Goal: Contribute content

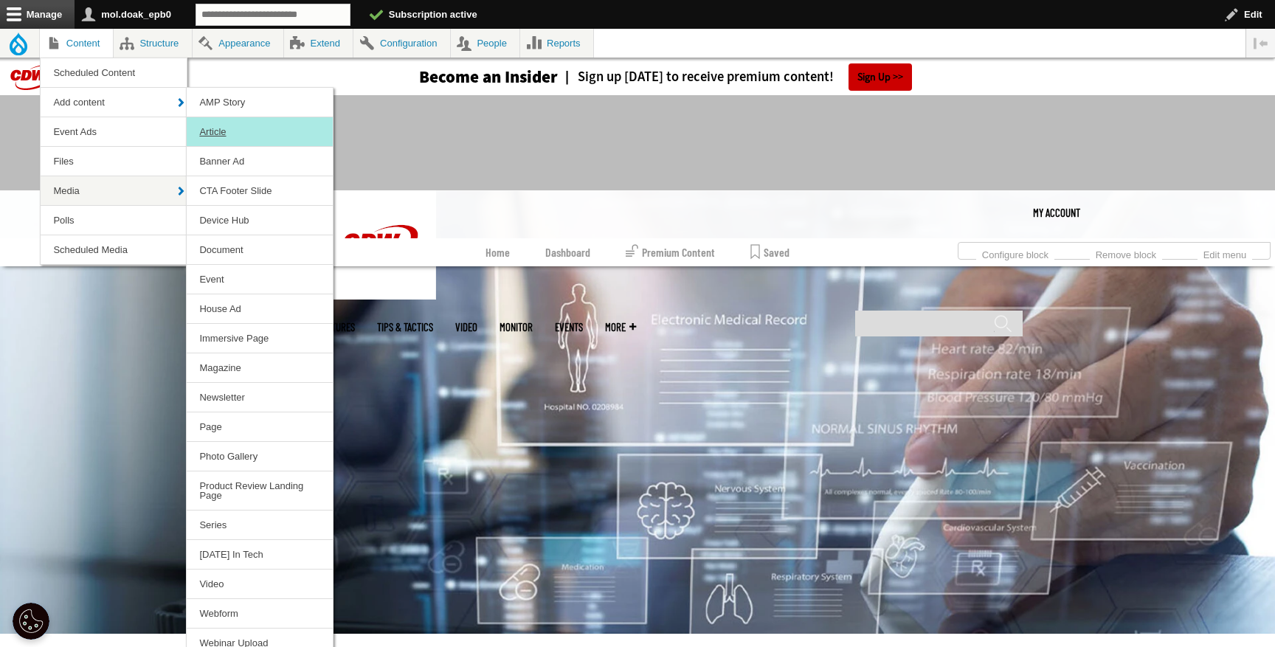
click at [227, 131] on link "Article" at bounding box center [260, 131] width 146 height 29
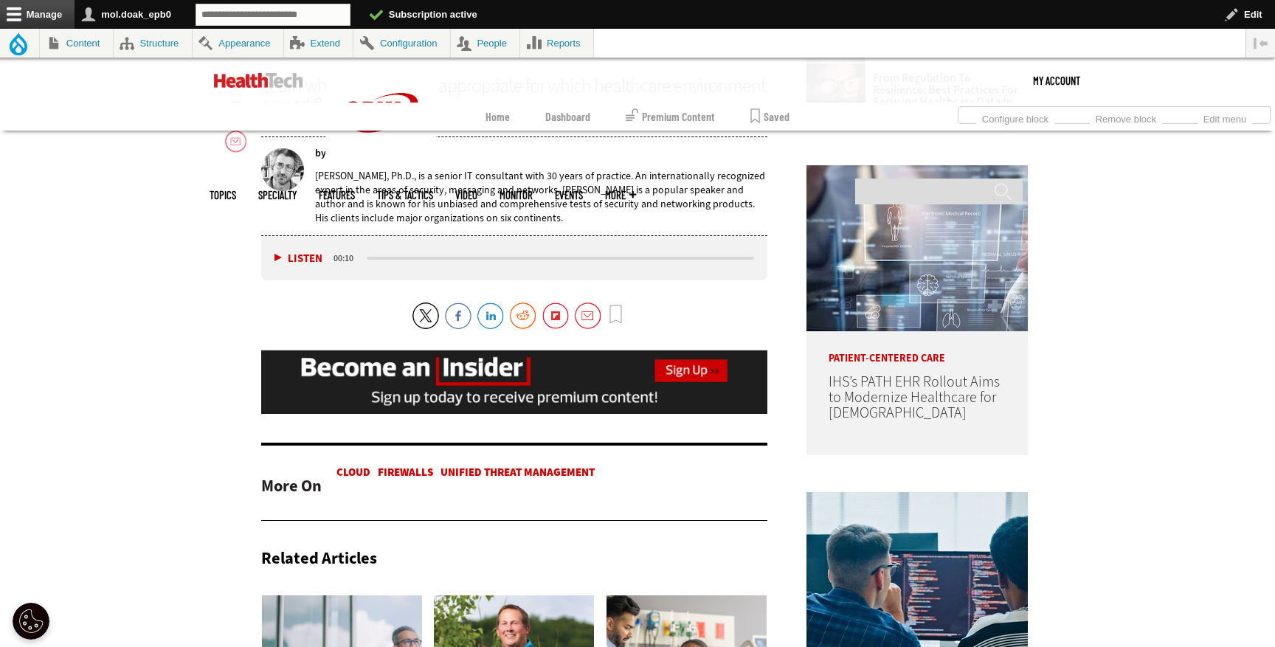
scroll to position [127, 0]
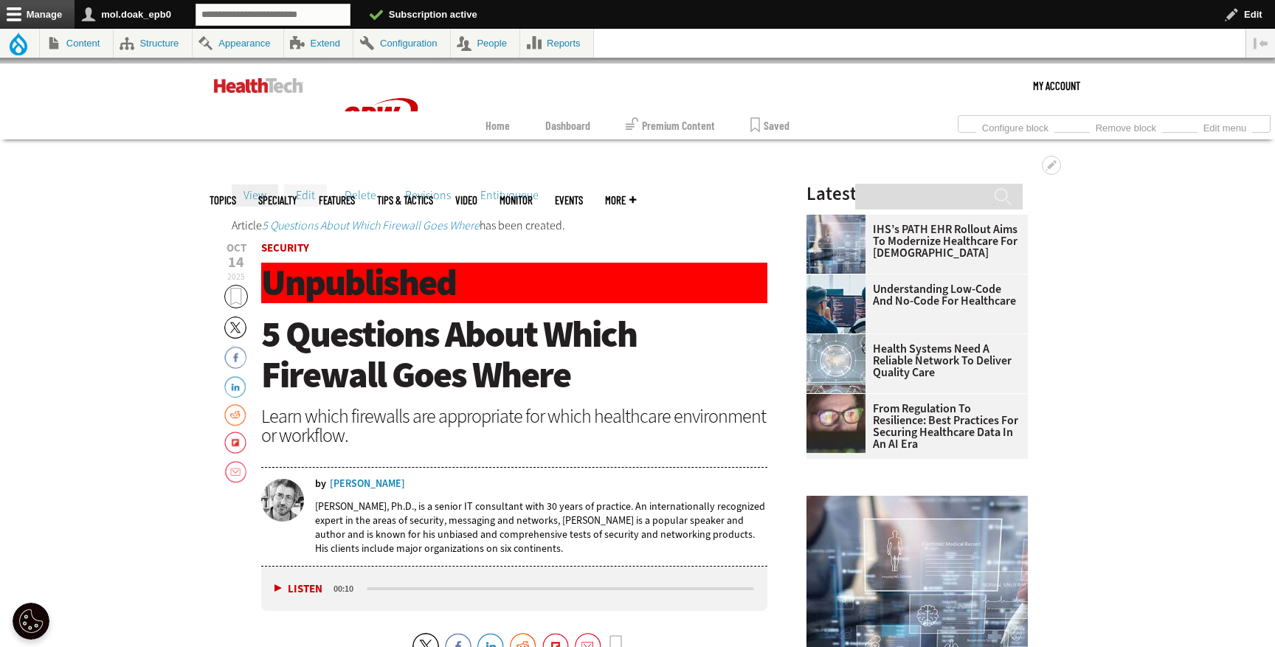
click at [315, 193] on link "Edit" at bounding box center [305, 195] width 43 height 22
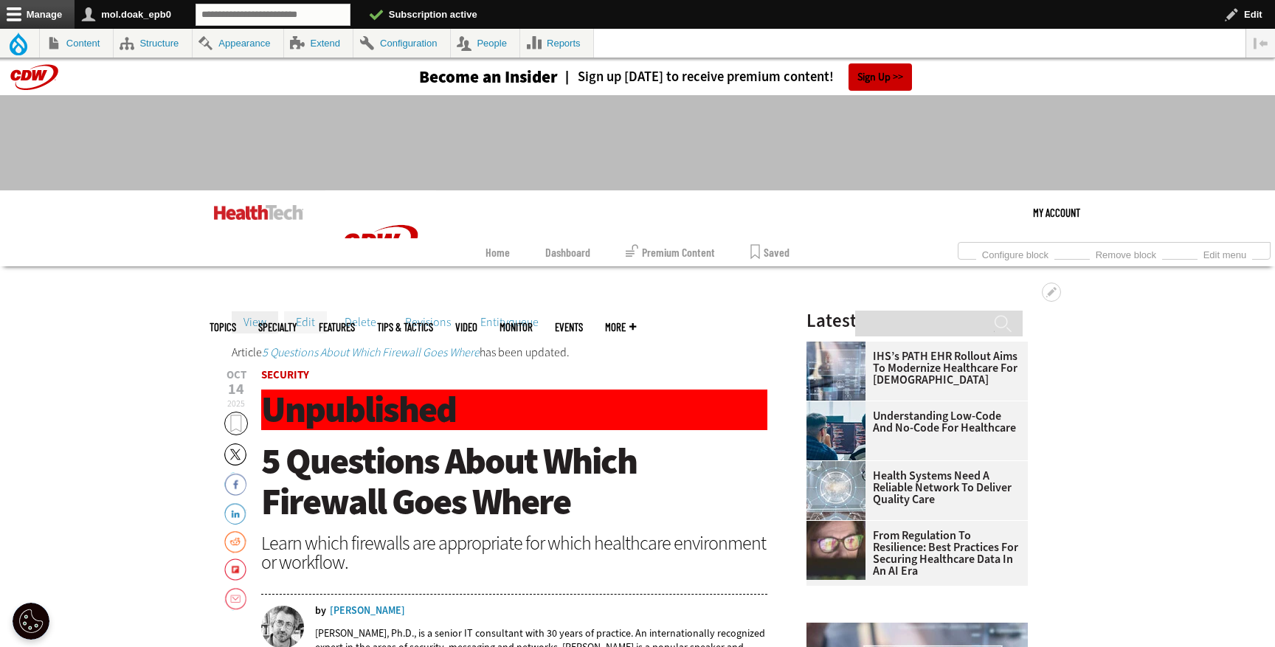
click at [308, 330] on link "Edit" at bounding box center [305, 322] width 43 height 22
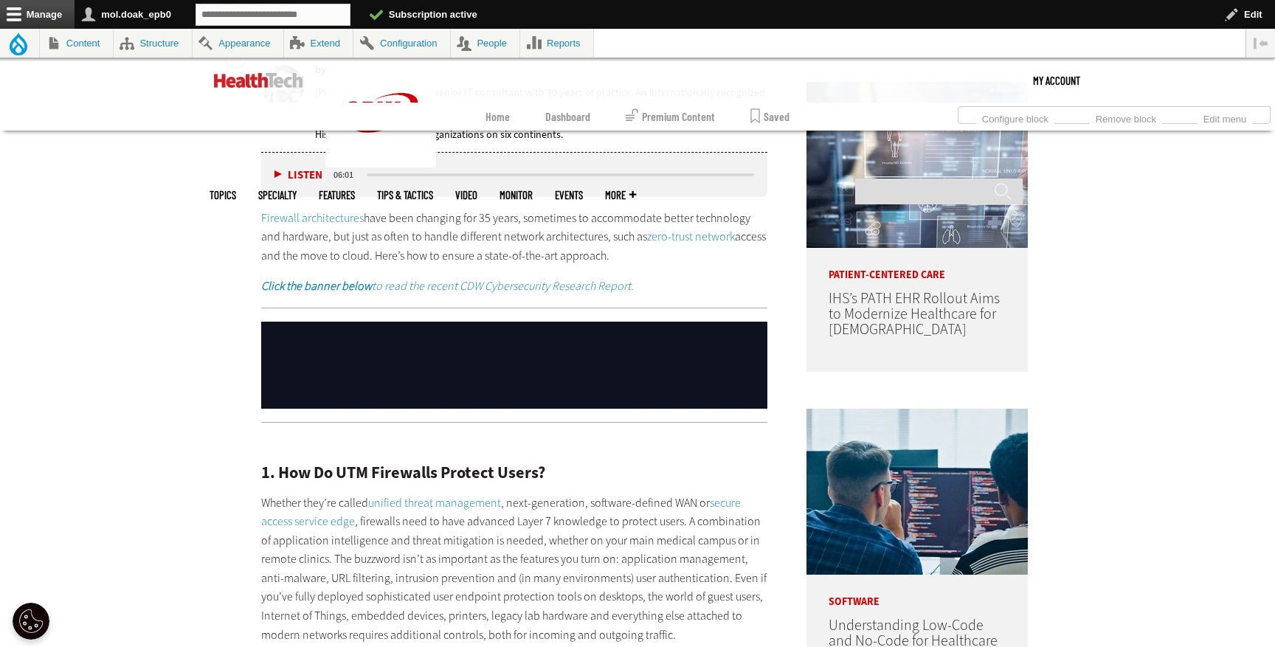
scroll to position [511, 0]
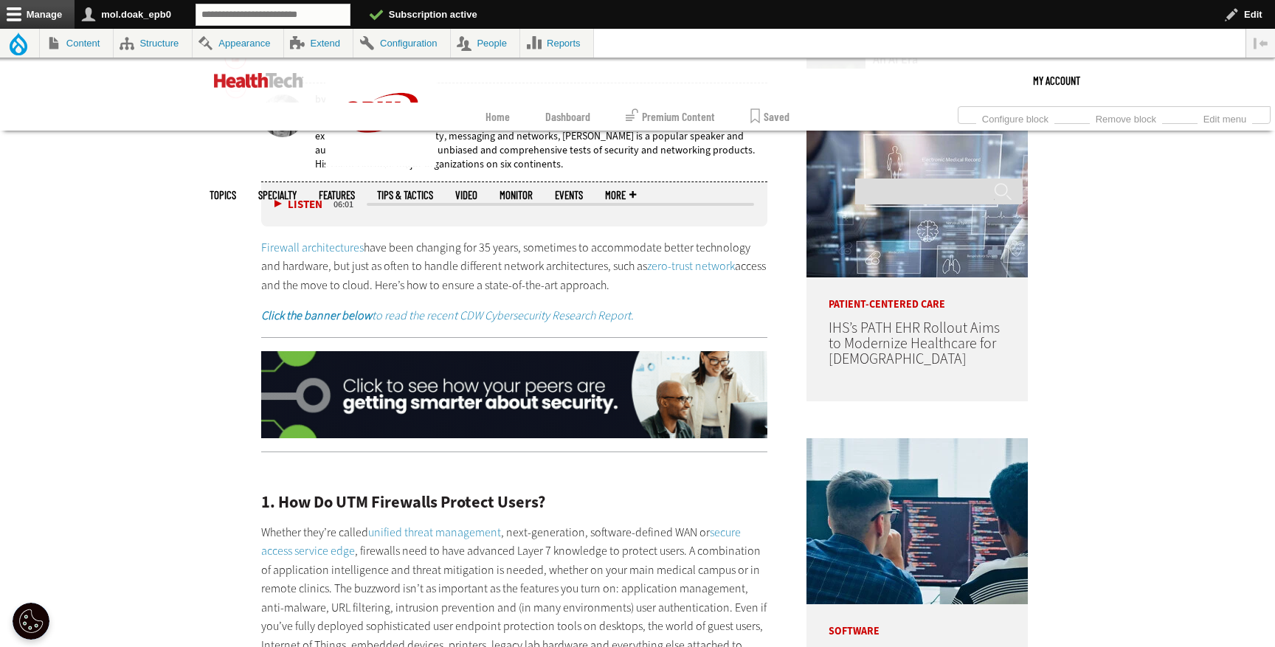
click at [322, 242] on link "Firewall architectures" at bounding box center [312, 247] width 103 height 15
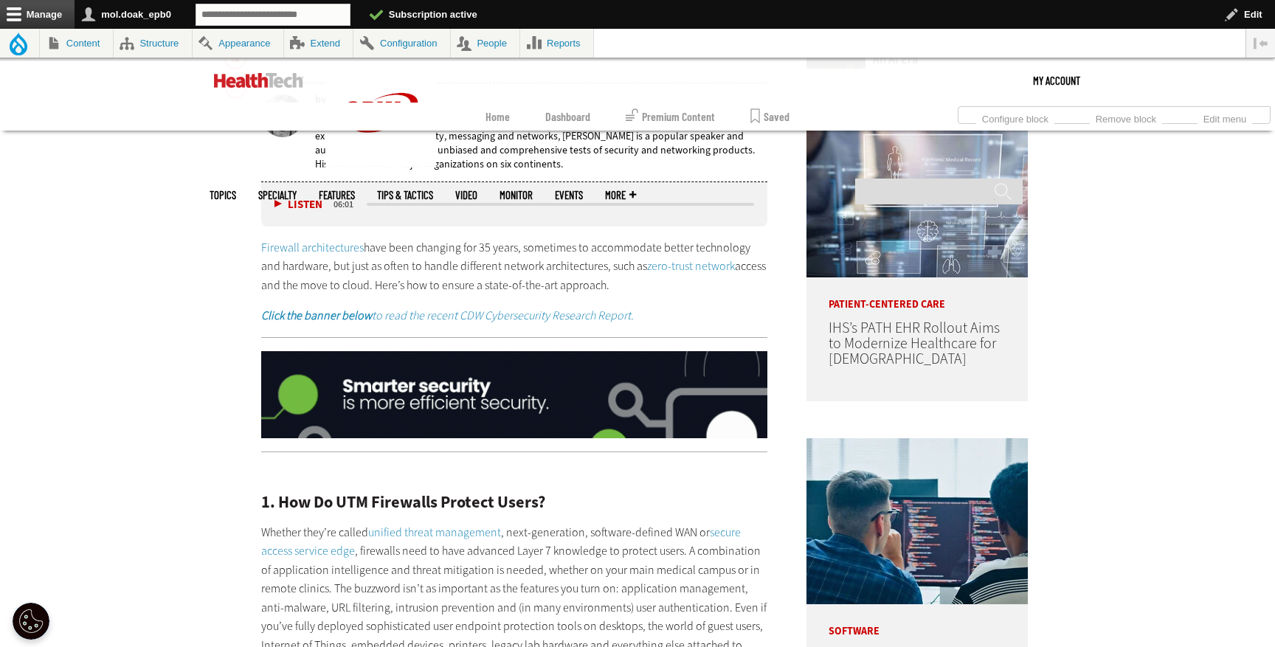
click at [673, 266] on link "zero-trust network" at bounding box center [691, 265] width 88 height 15
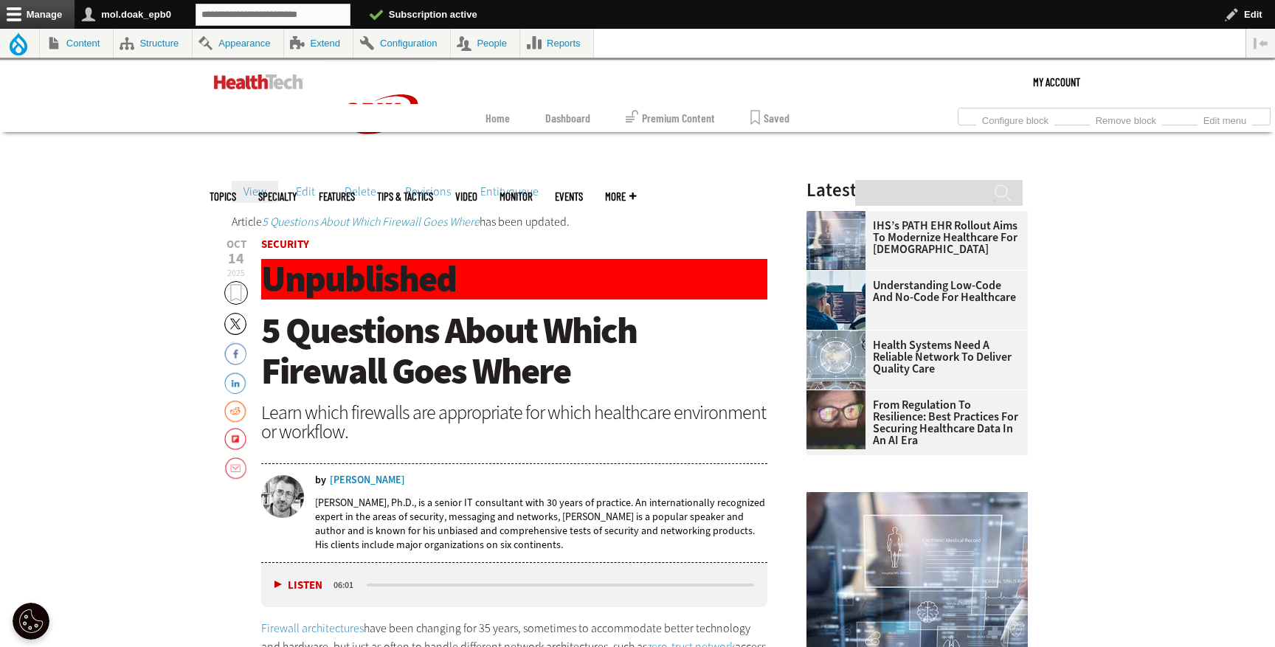
scroll to position [0, 0]
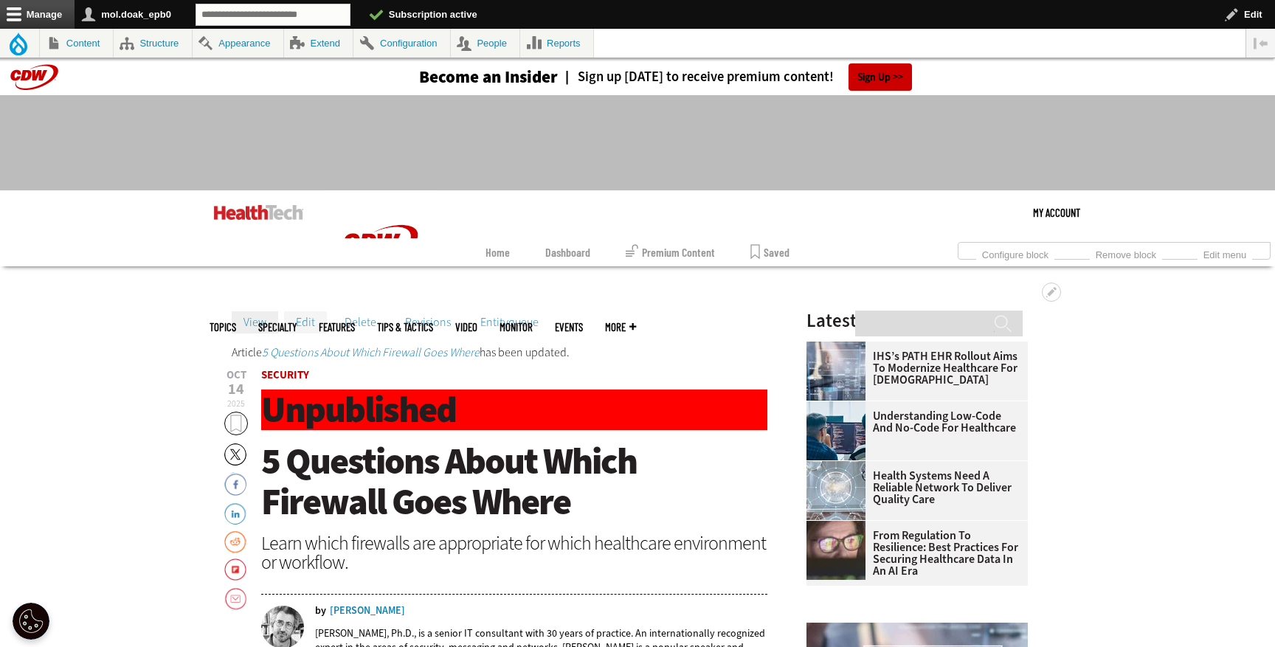
click at [298, 328] on link "Edit" at bounding box center [305, 322] width 43 height 22
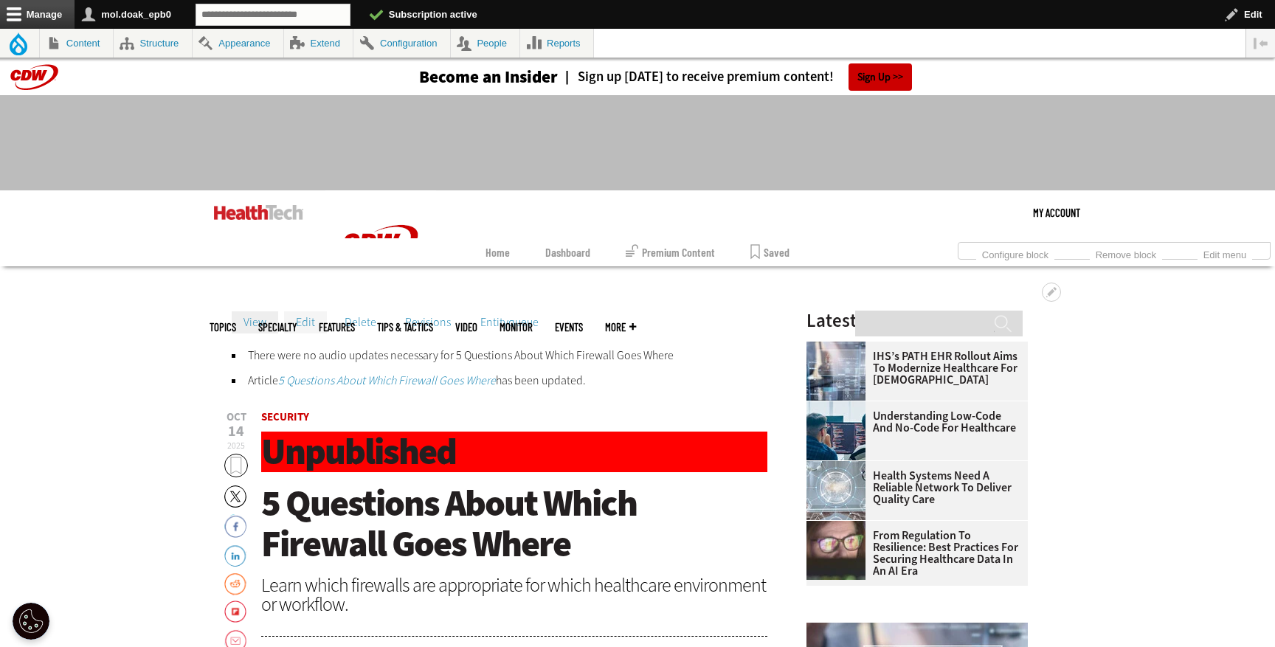
click at [305, 316] on link "Edit" at bounding box center [305, 322] width 43 height 22
